Goal: Find specific page/section

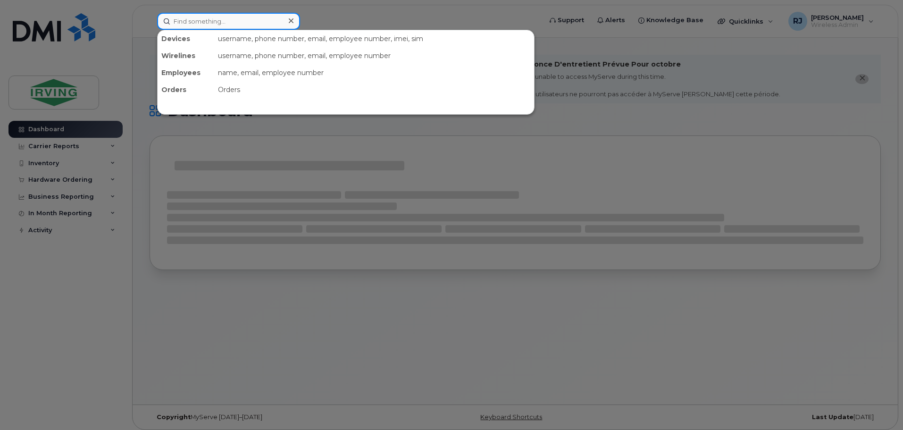
click at [248, 23] on input at bounding box center [228, 21] width 143 height 17
paste input "[PERSON_NAME] <[PERSON_NAME][EMAIL_ADDRESS][PERSON_NAME][DOMAIN_NAME]>"
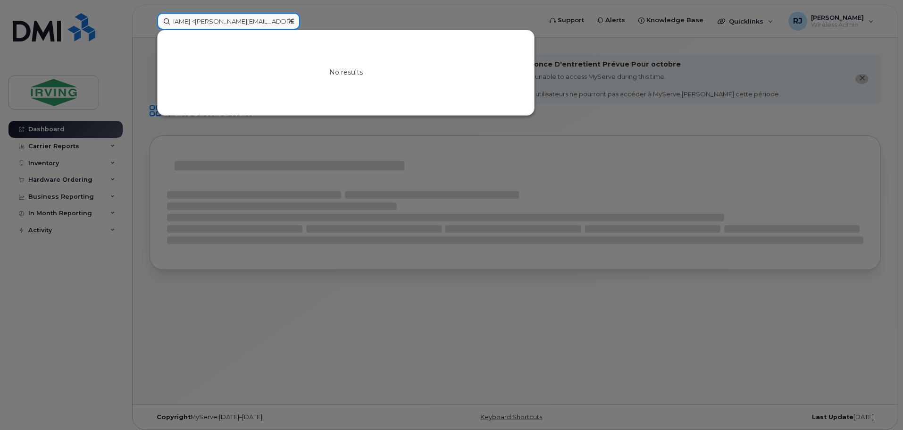
drag, startPoint x: 217, startPoint y: 21, endPoint x: 325, endPoint y: 25, distance: 107.7
click at [325, 25] on div "[PERSON_NAME] <[PERSON_NAME][EMAIL_ADDRESS][PERSON_NAME][DOMAIN_NAME]> No resul…" at bounding box center [347, 21] width 394 height 17
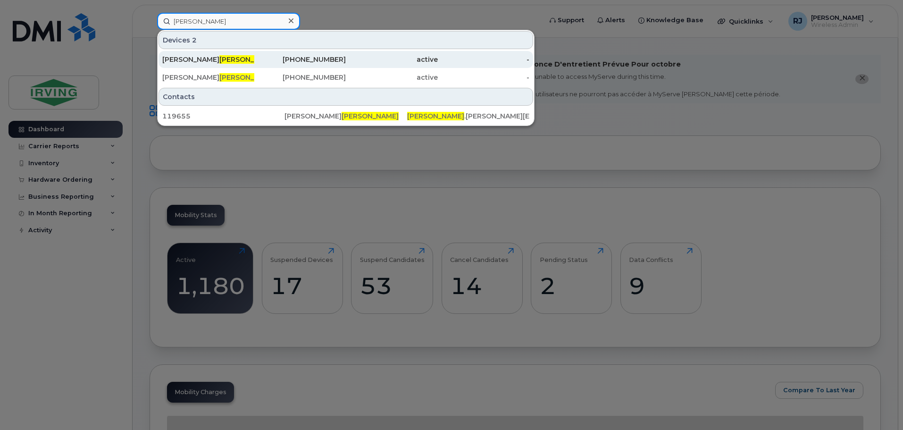
type input "[PERSON_NAME]"
click at [219, 57] on span "[PERSON_NAME]" at bounding box center [247, 59] width 57 height 8
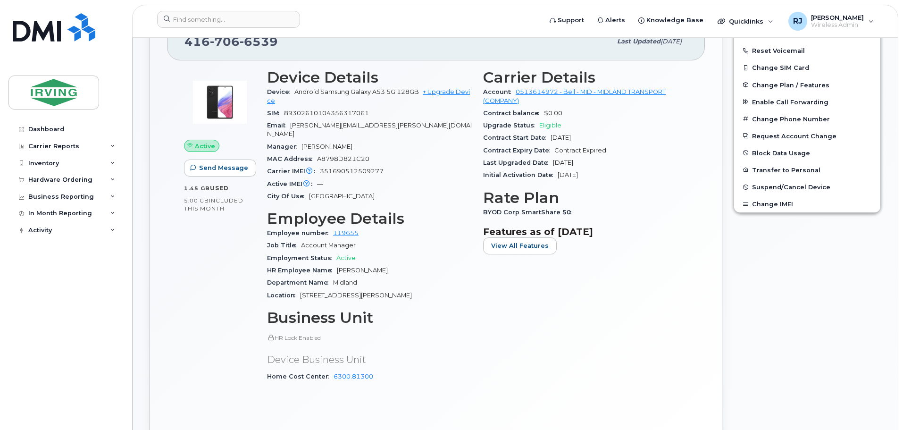
scroll to position [330, 0]
